Goal: Task Accomplishment & Management: Use online tool/utility

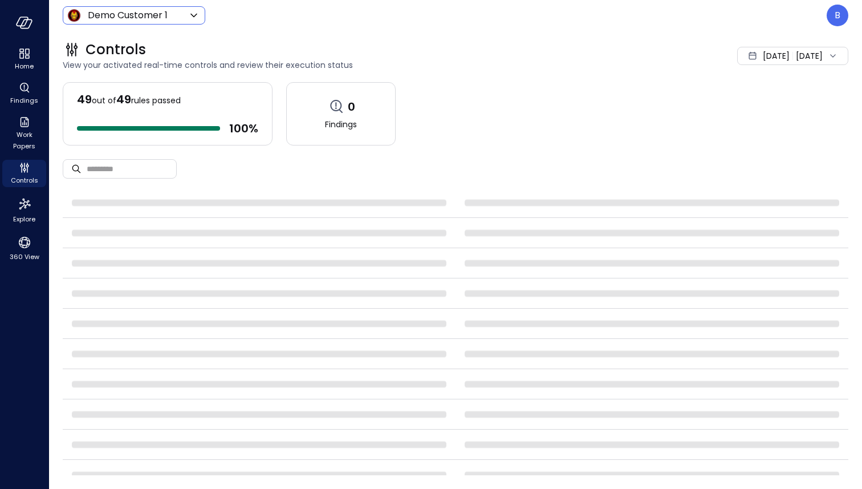
click at [155, 17] on body "Home Findings Work Papers Controls Explore 360 View Demo Customer 1 ***** ​ B C…" at bounding box center [431, 244] width 862 height 489
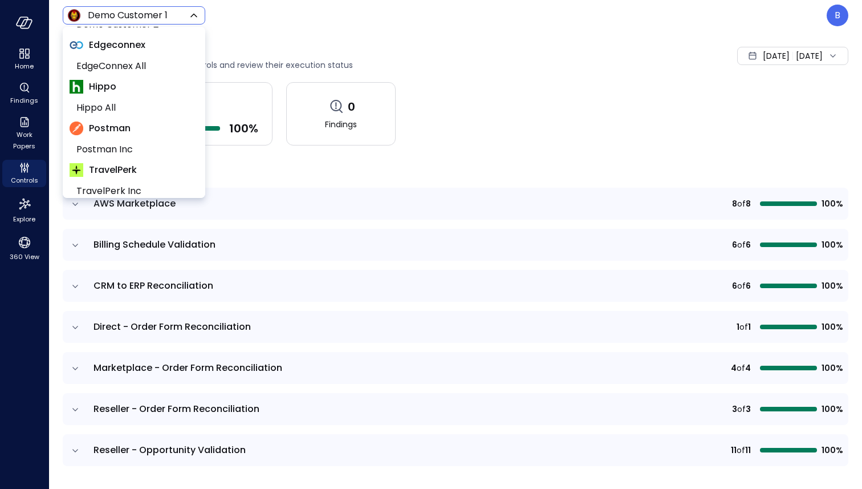
scroll to position [217, 0]
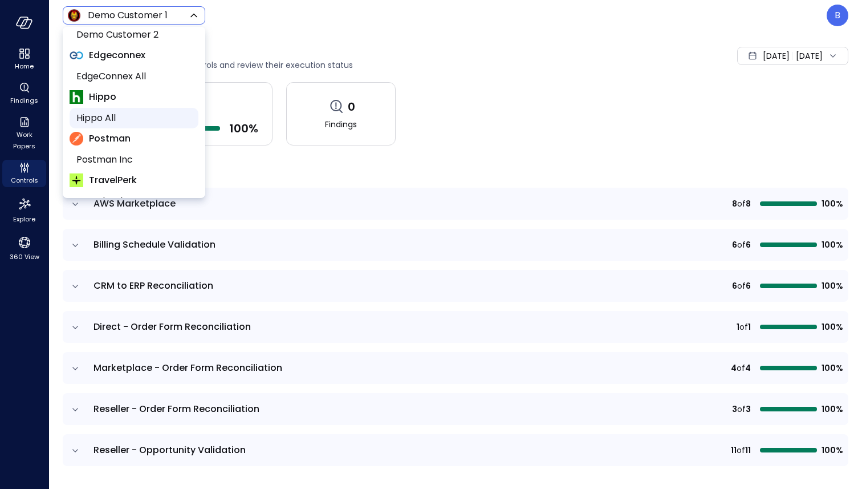
click at [137, 113] on span "Hippo All" at bounding box center [132, 118] width 113 height 14
type input "*******"
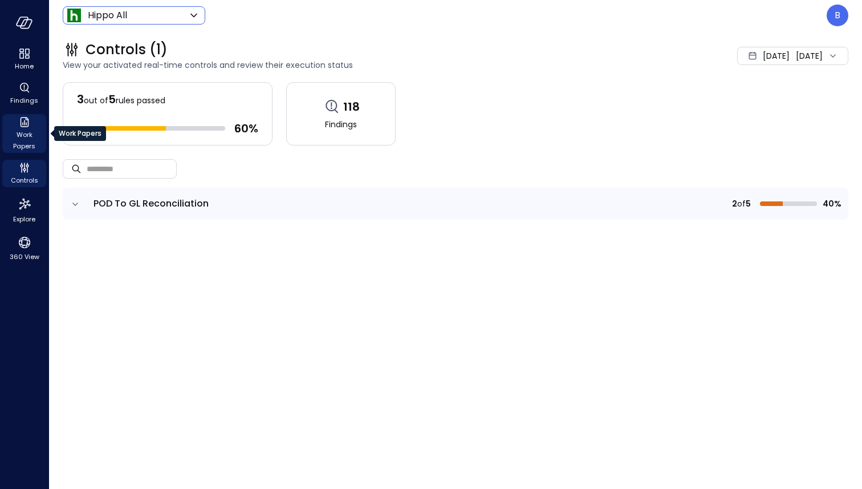
click at [21, 127] on icon "Work Papers" at bounding box center [25, 122] width 14 height 14
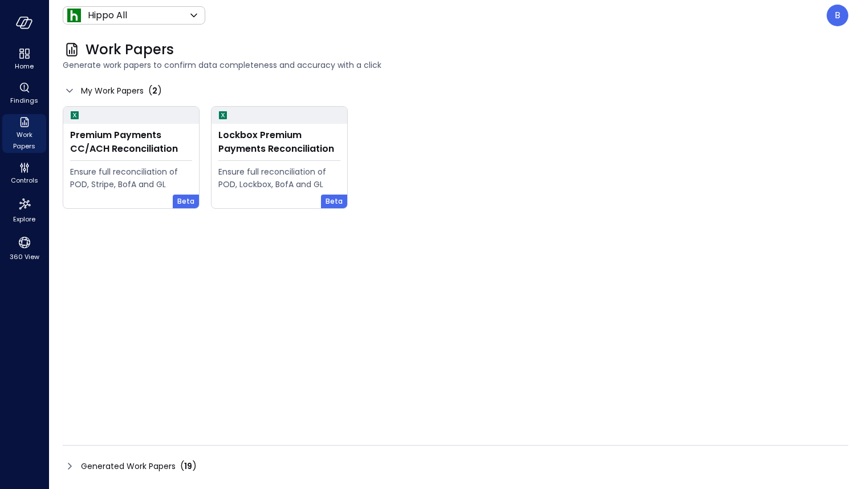
click at [70, 466] on icon at bounding box center [70, 466] width 14 height 14
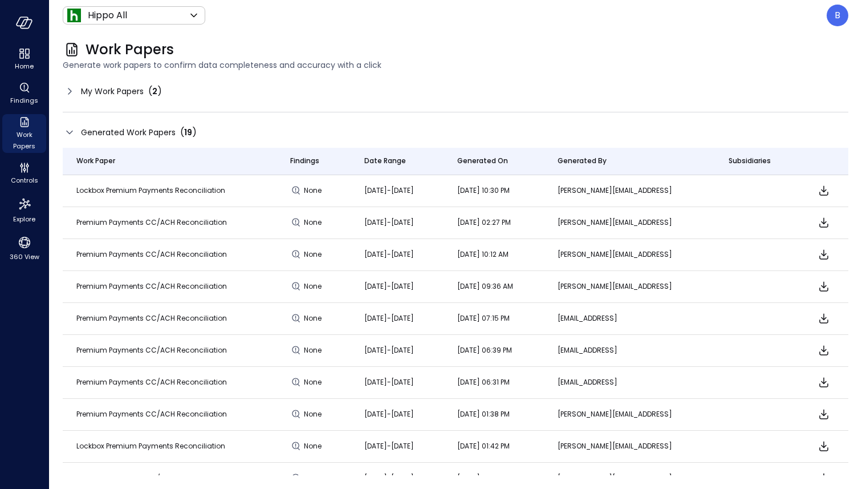
click at [69, 87] on icon at bounding box center [70, 91] width 14 height 14
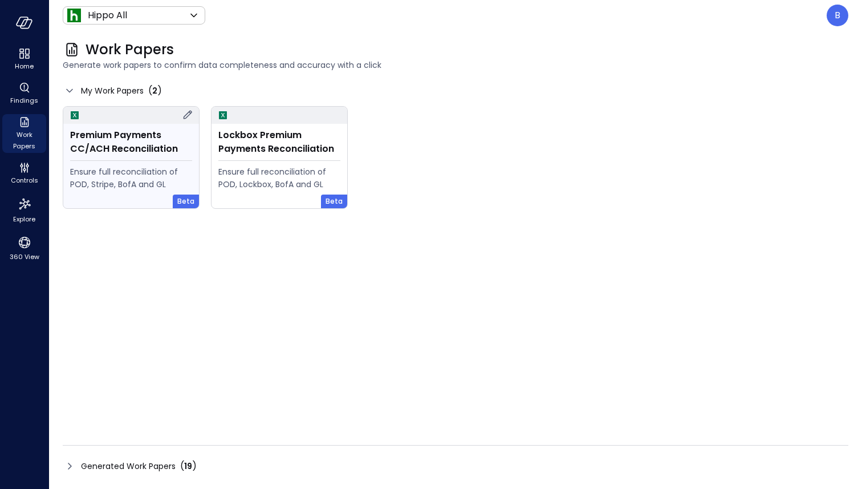
click at [119, 140] on div "Premium Payments CC/ACH Reconciliation" at bounding box center [131, 141] width 122 height 27
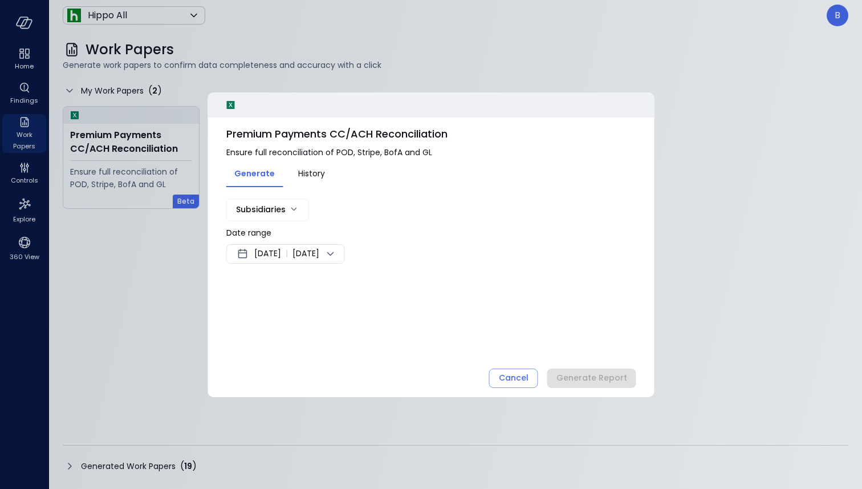
click at [282, 205] on body "Home Findings Work Papers Controls Explore 360 View Hippo All ******* ​ B Work …" at bounding box center [431, 244] width 862 height 489
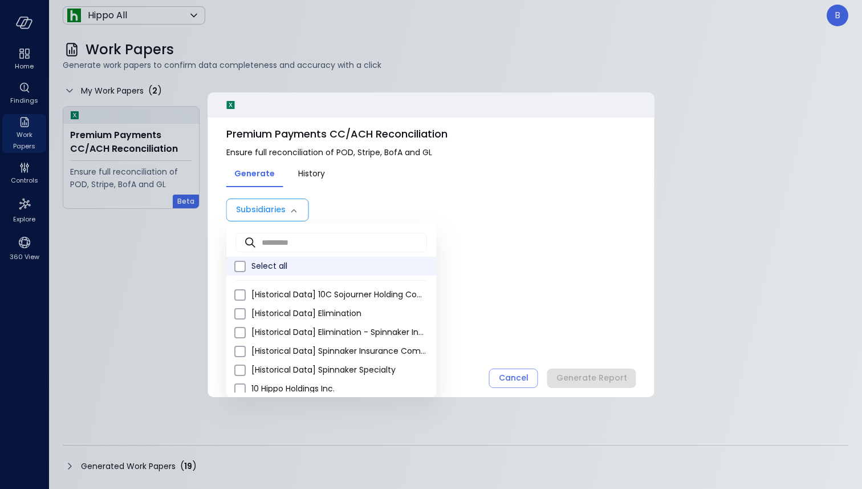
click at [266, 258] on li "Select all" at bounding box center [331, 266] width 210 height 19
type input "**********"
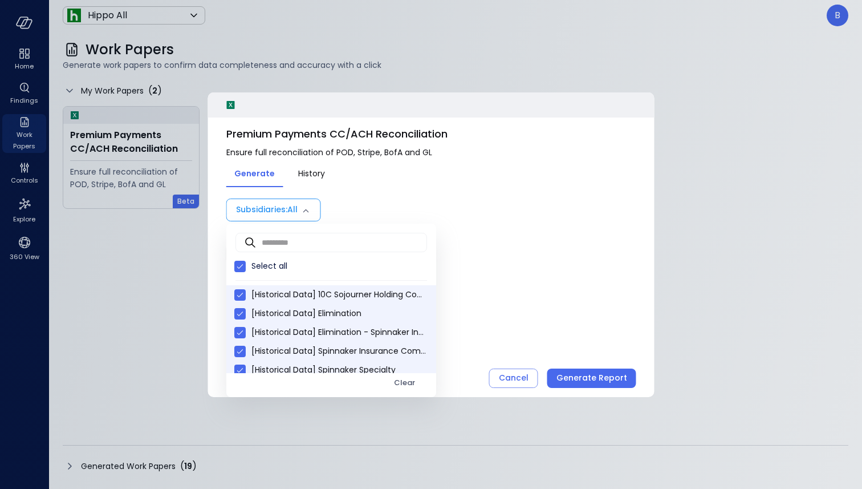
click at [341, 195] on div at bounding box center [431, 244] width 862 height 489
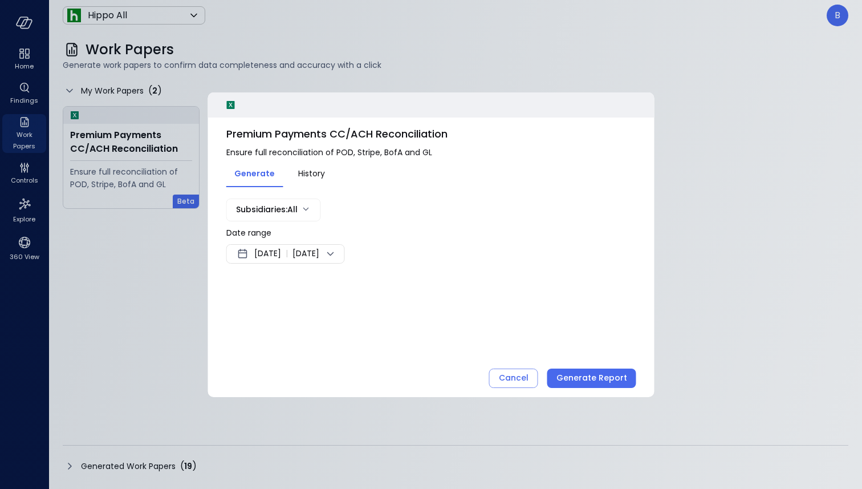
click at [303, 246] on div "[DATE] | [DATE]" at bounding box center [285, 253] width 119 height 19
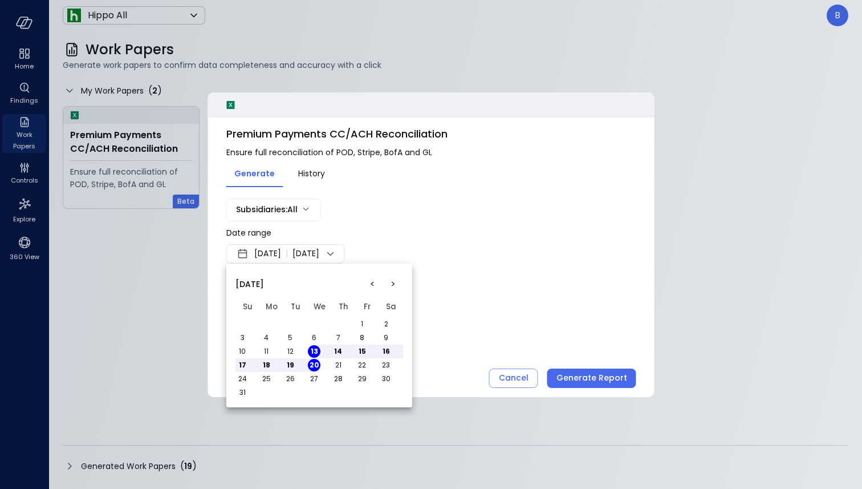
click at [375, 278] on button "<" at bounding box center [372, 284] width 21 height 21
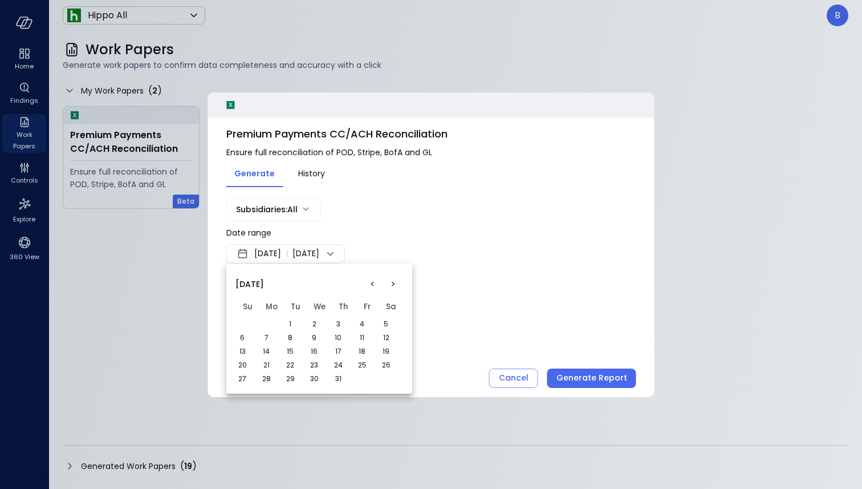
click at [296, 318] on td "1" at bounding box center [295, 324] width 24 height 14
click at [293, 321] on button "1" at bounding box center [290, 324] width 13 height 13
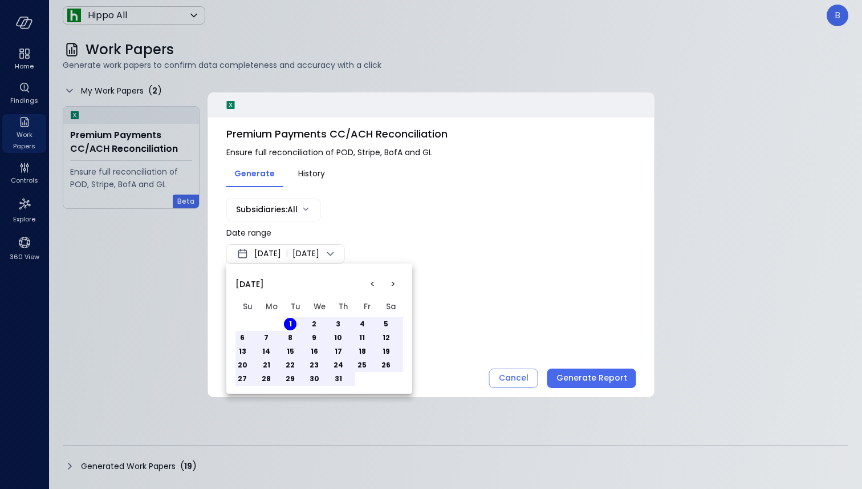
click at [337, 376] on button "31" at bounding box center [338, 378] width 13 height 13
click at [452, 297] on div at bounding box center [431, 244] width 862 height 489
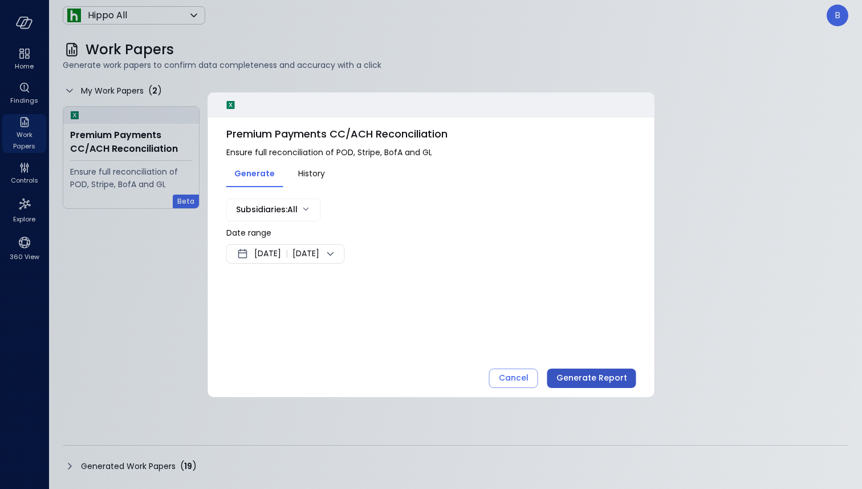
click at [593, 381] on div "Generate Report" at bounding box center [592, 378] width 71 height 14
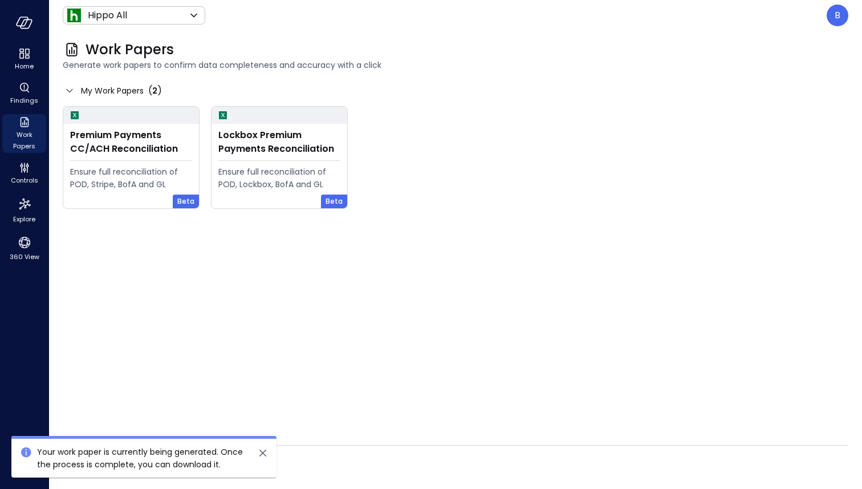
click at [262, 451] on icon "close" at bounding box center [262, 452] width 7 height 7
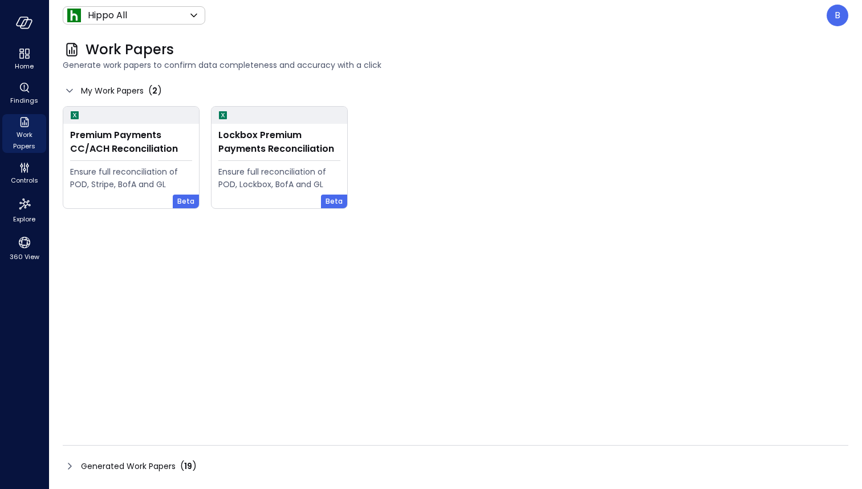
click at [73, 459] on icon at bounding box center [70, 466] width 14 height 14
